Goal: Find specific page/section: Find specific page/section

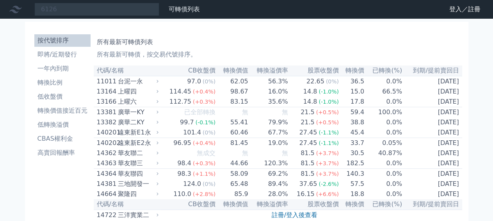
click at [86, 11] on input "6126" at bounding box center [96, 9] width 125 height 13
type input "6126"
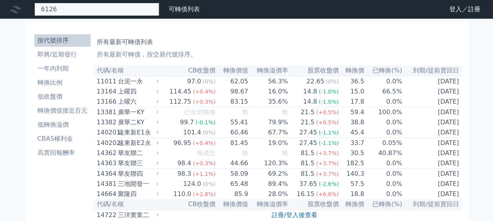
click at [68, 13] on input "6126" at bounding box center [96, 9] width 125 height 13
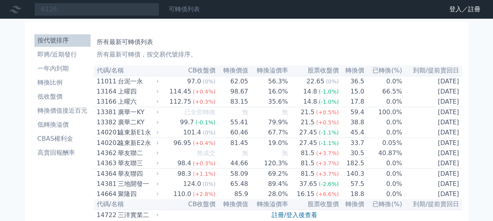
click at [177, 8] on link "可轉債列表" at bounding box center [184, 8] width 31 height 7
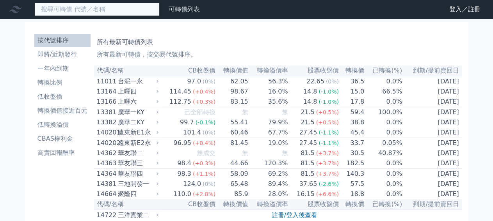
click at [127, 11] on input at bounding box center [96, 9] width 125 height 13
click at [71, 8] on input "6126" at bounding box center [96, 9] width 125 height 13
type input "61263"
